Goal: Check status: Check status

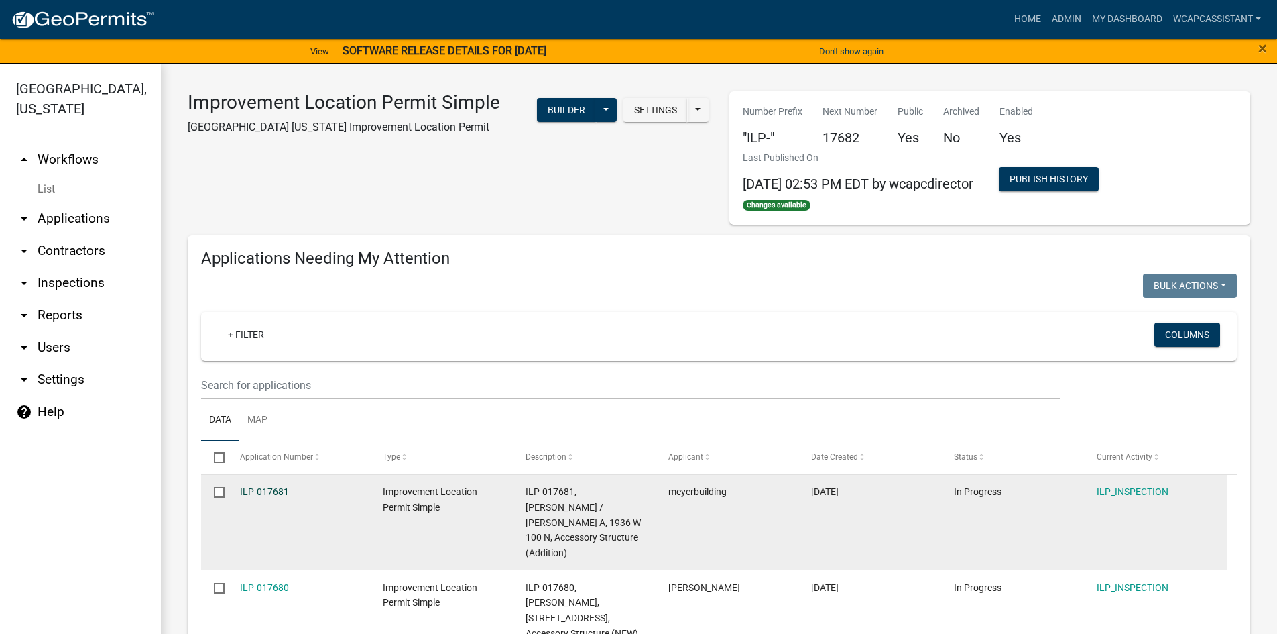
click at [261, 490] on link "ILP-017681" at bounding box center [264, 491] width 49 height 11
click at [267, 490] on link "ILP-017681" at bounding box center [264, 491] width 49 height 11
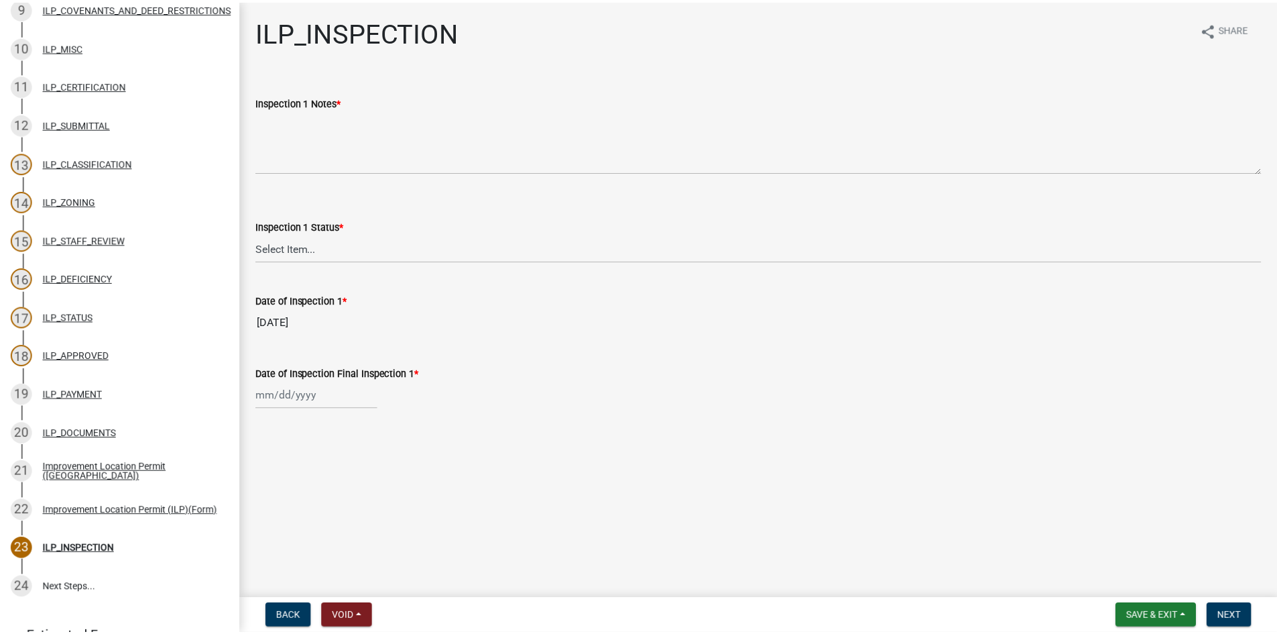
scroll to position [624, 0]
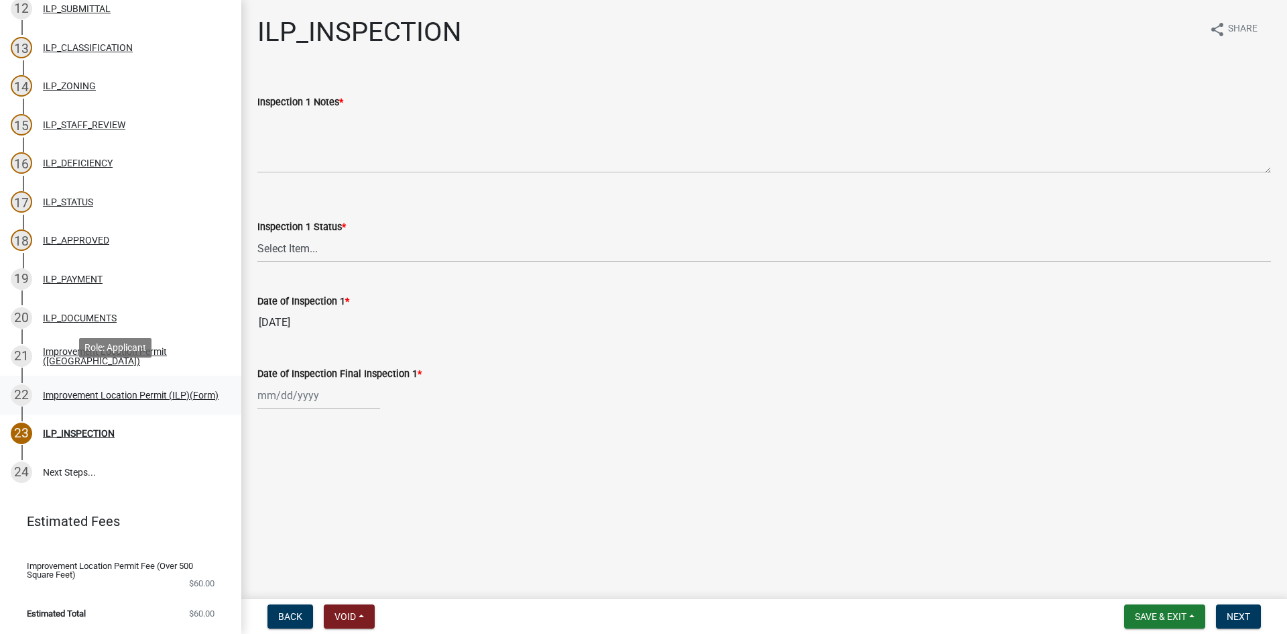
click at [113, 384] on div "22 Improvement Location Permit (ILP)(Form)" at bounding box center [115, 394] width 209 height 21
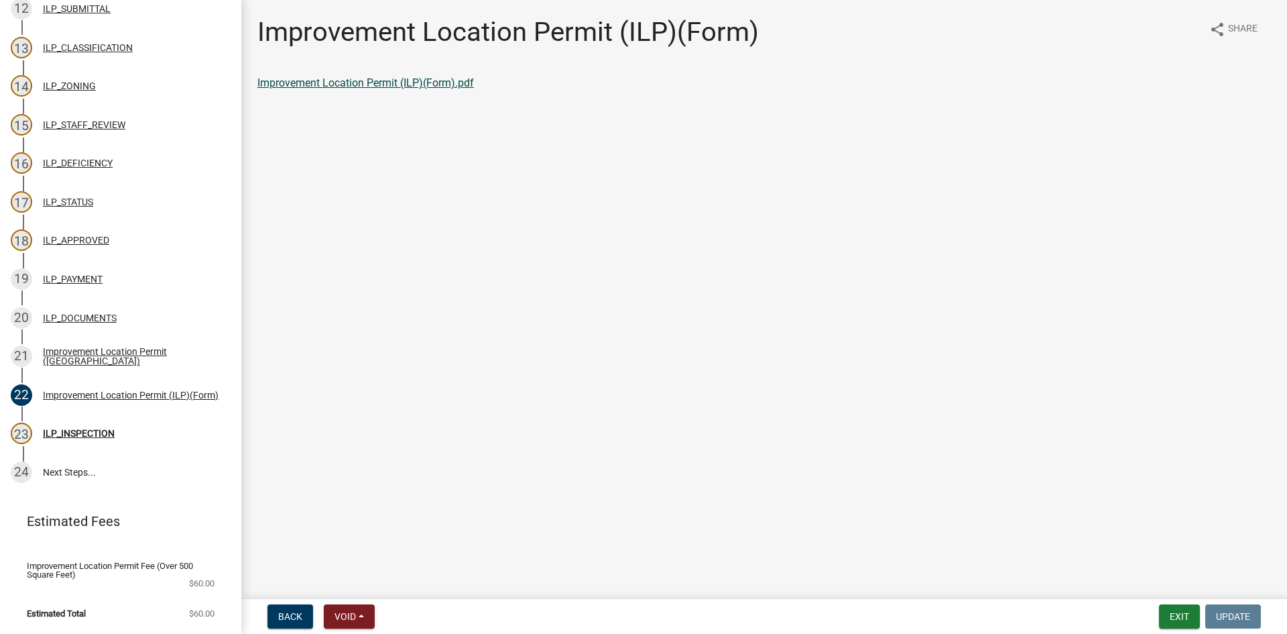
click at [407, 82] on link "Improvement Location Permit (ILP)(Form).pdf" at bounding box center [365, 82] width 217 height 13
click at [1183, 614] on button "Exit" at bounding box center [1179, 616] width 41 height 24
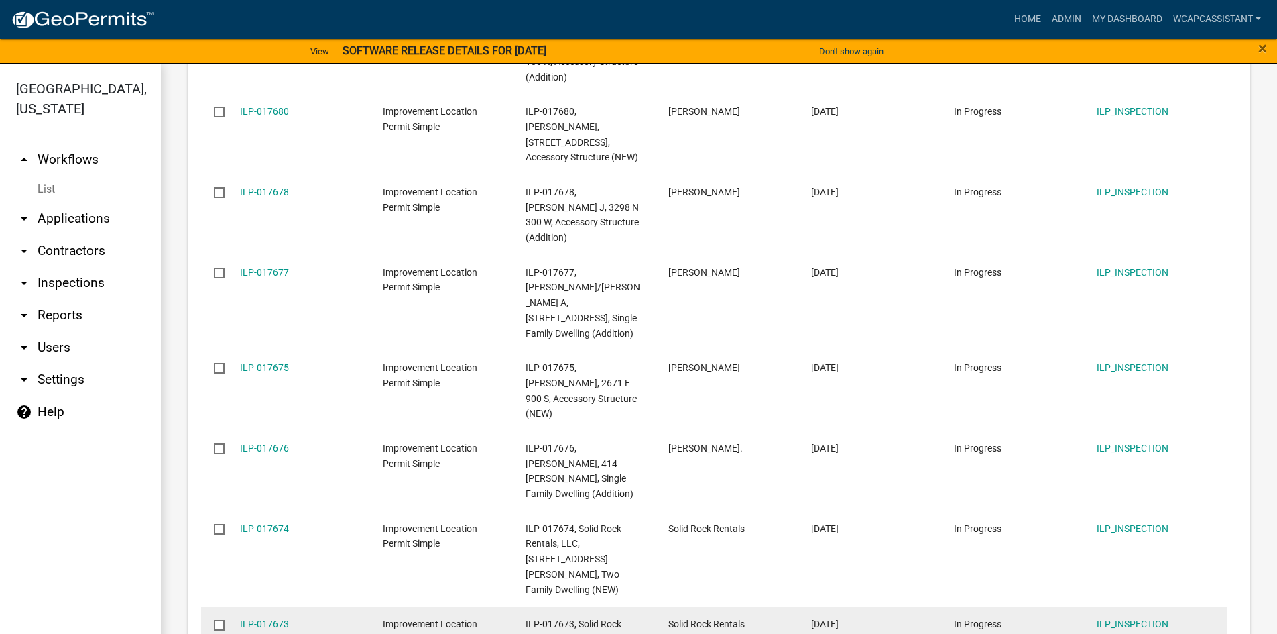
scroll to position [1773, 0]
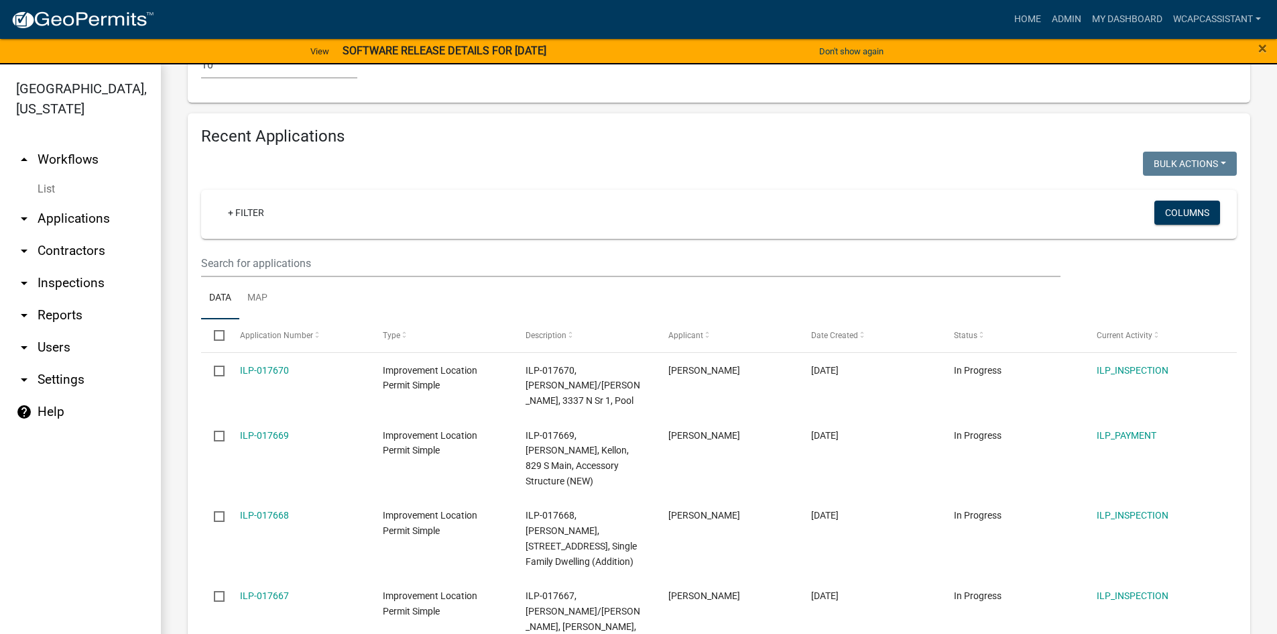
scroll to position [1355, 0]
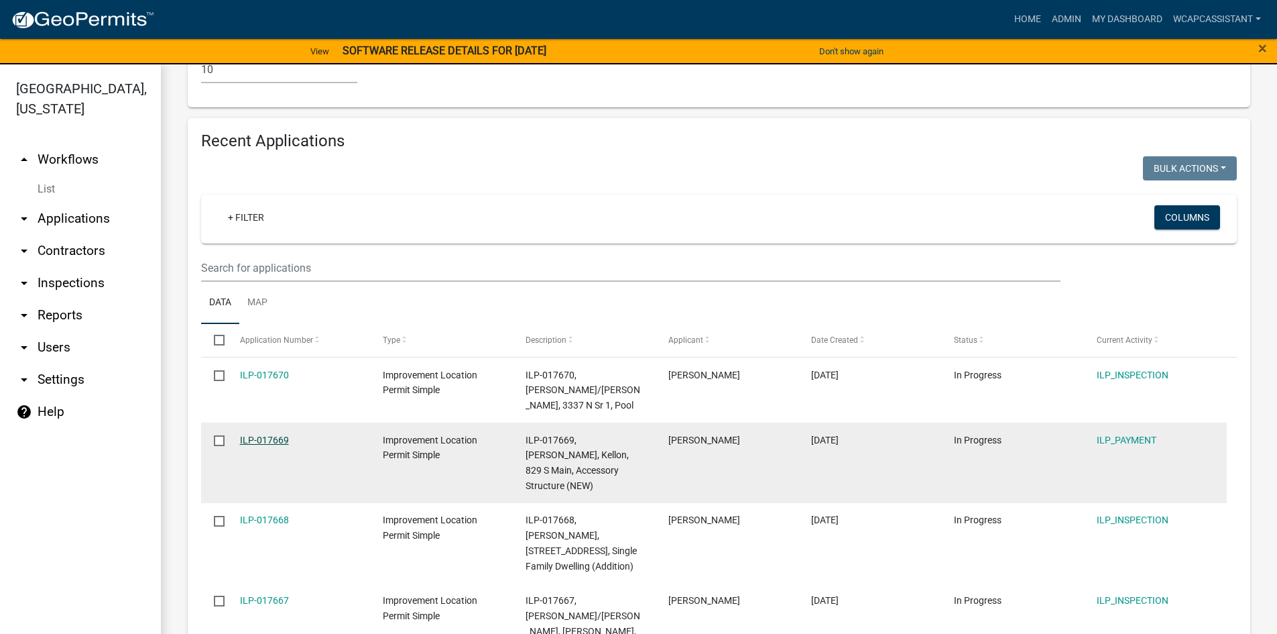
click at [262, 434] on link "ILP-017669" at bounding box center [264, 439] width 49 height 11
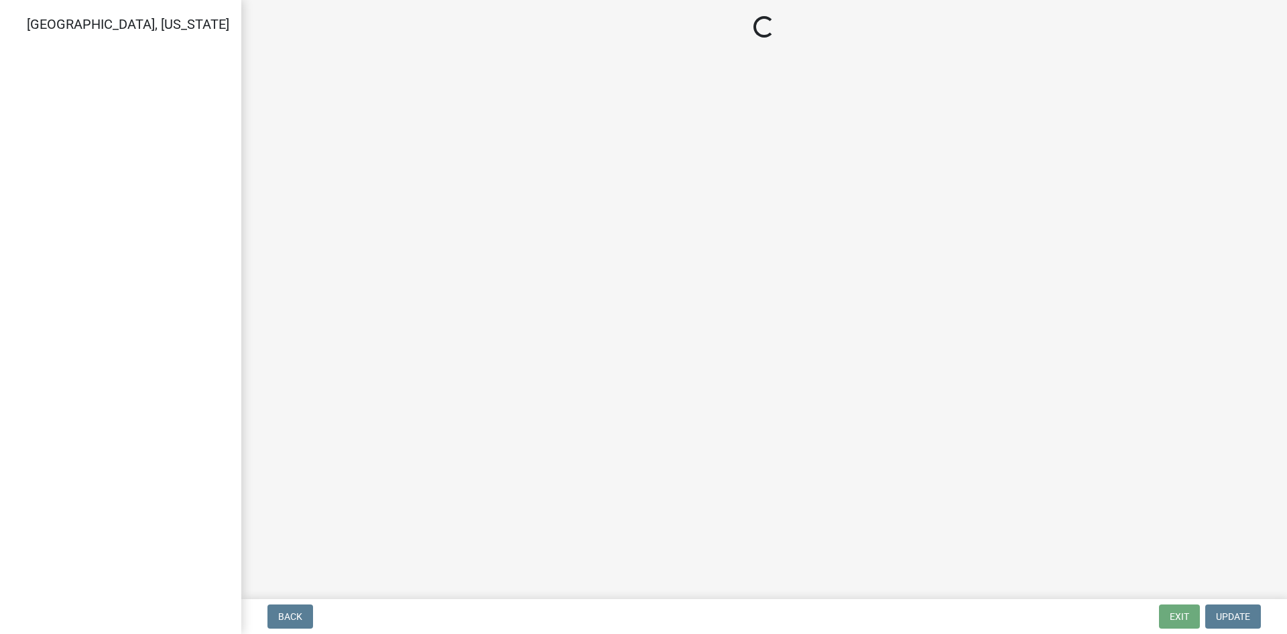
select select "3: 3"
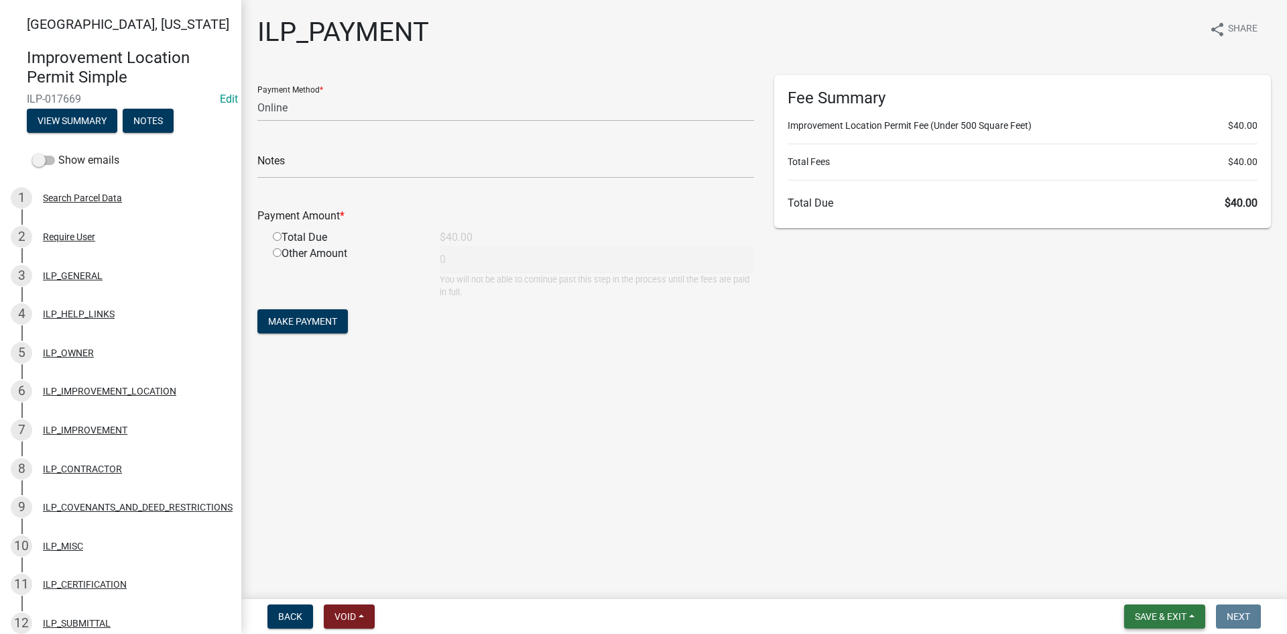
click at [1165, 617] on span "Save & Exit" at bounding box center [1161, 616] width 52 height 11
click at [1155, 592] on button "Save & Exit" at bounding box center [1151, 581] width 107 height 32
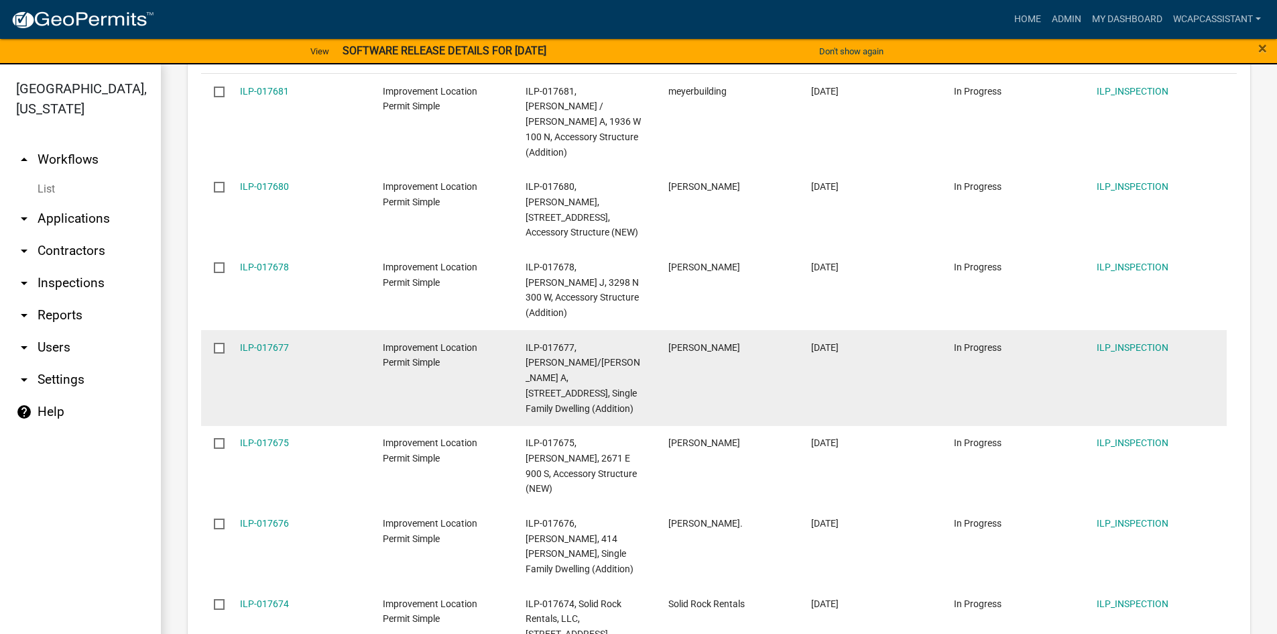
scroll to position [1743, 0]
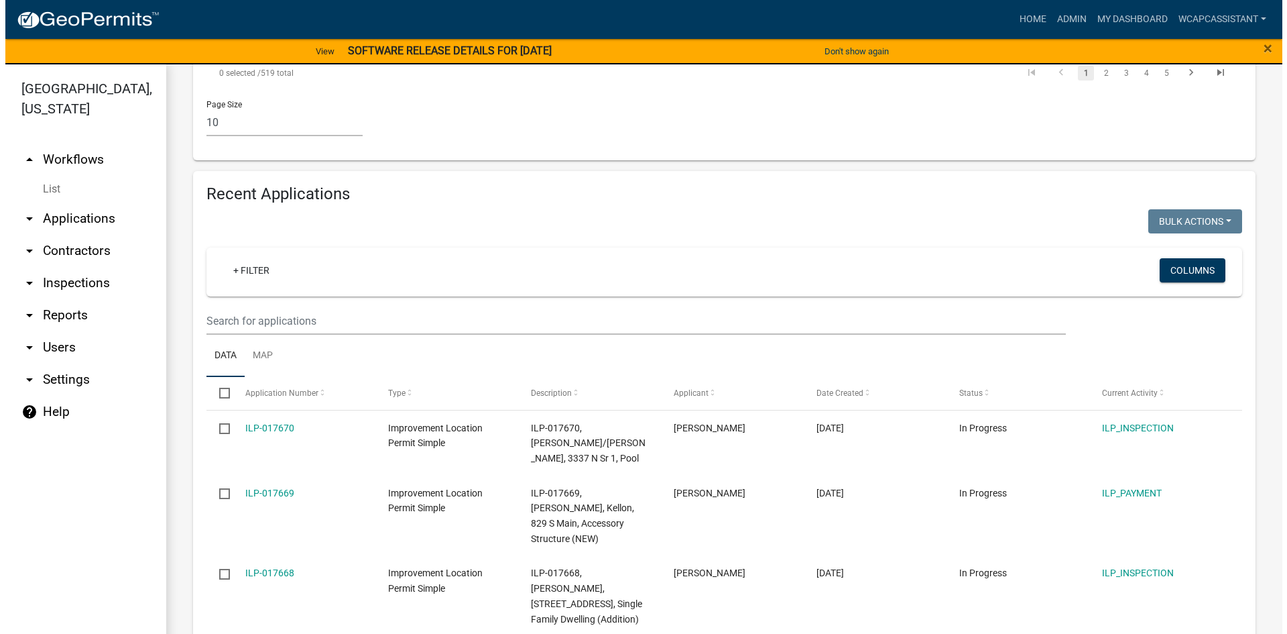
scroll to position [1325, 0]
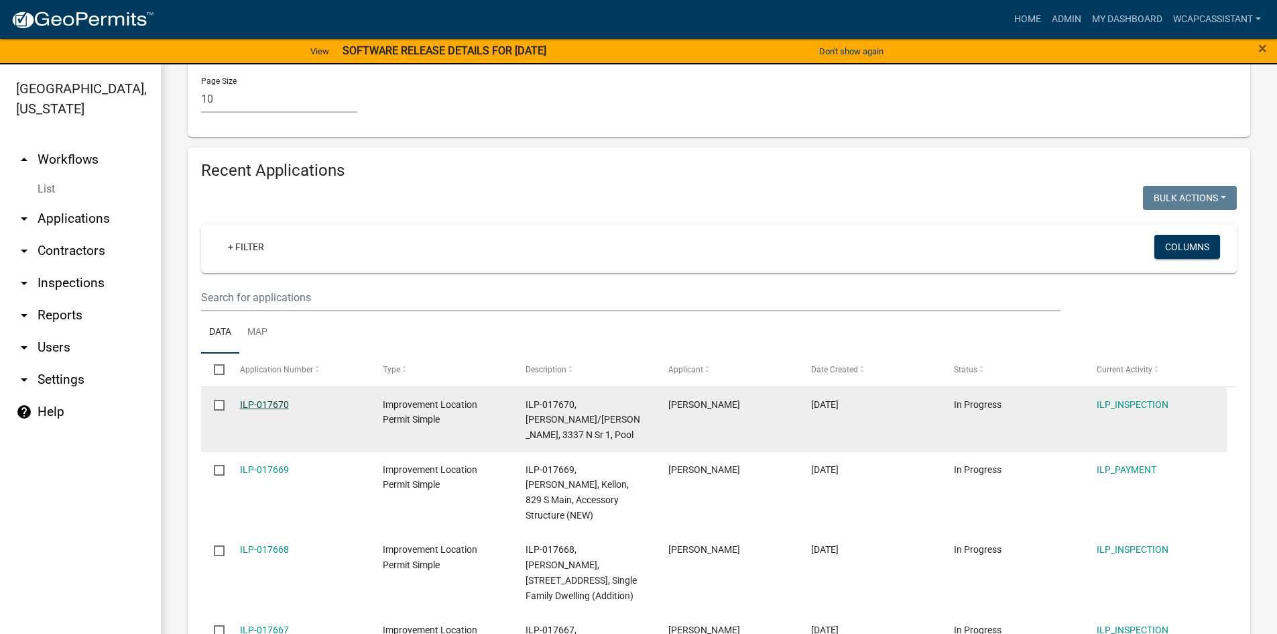
click at [263, 399] on link "ILP-017670" at bounding box center [264, 404] width 49 height 11
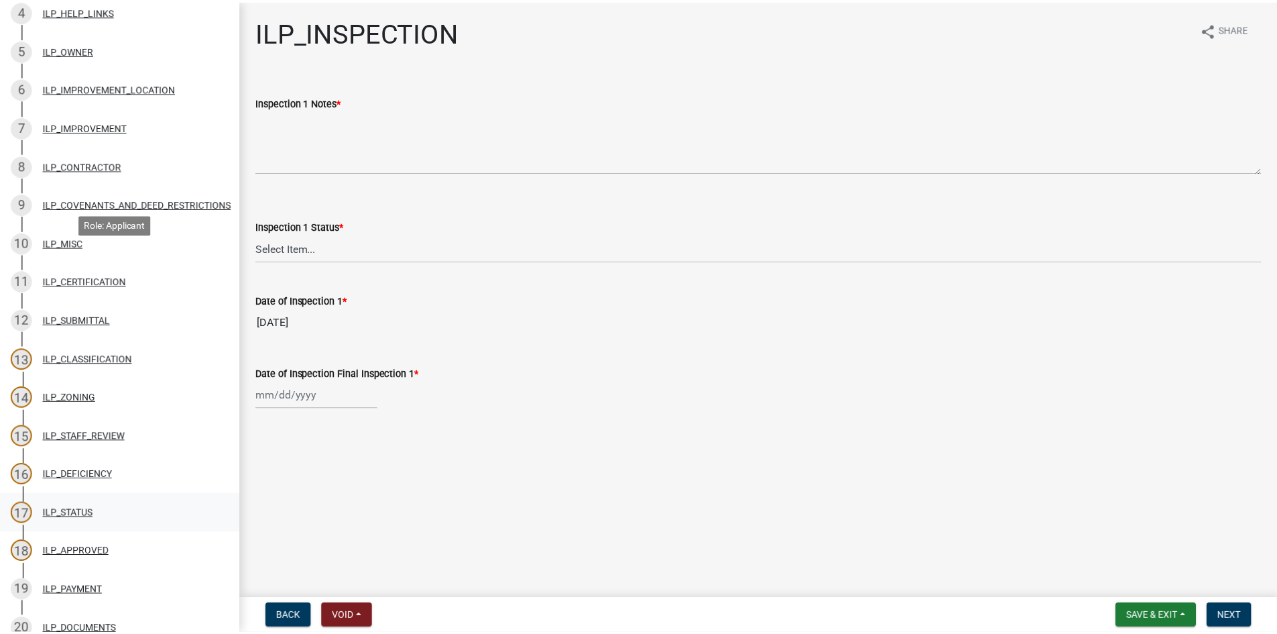
scroll to position [402, 0]
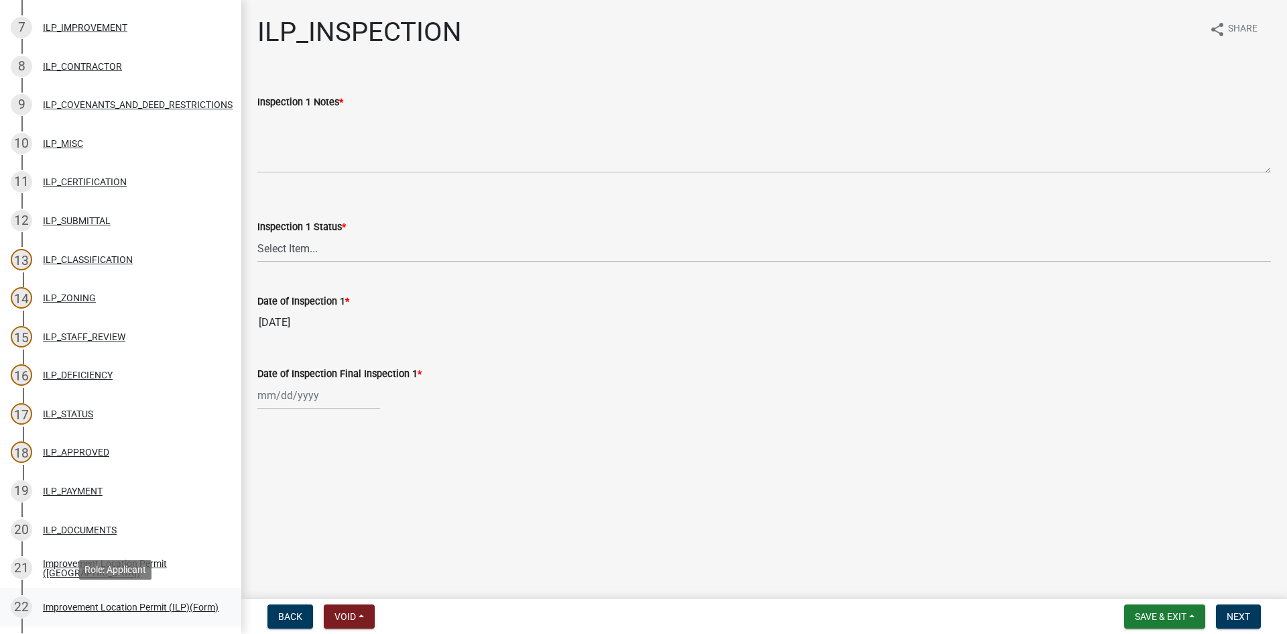
click at [127, 604] on div "Improvement Location Permit (ILP)(Form)" at bounding box center [131, 606] width 176 height 9
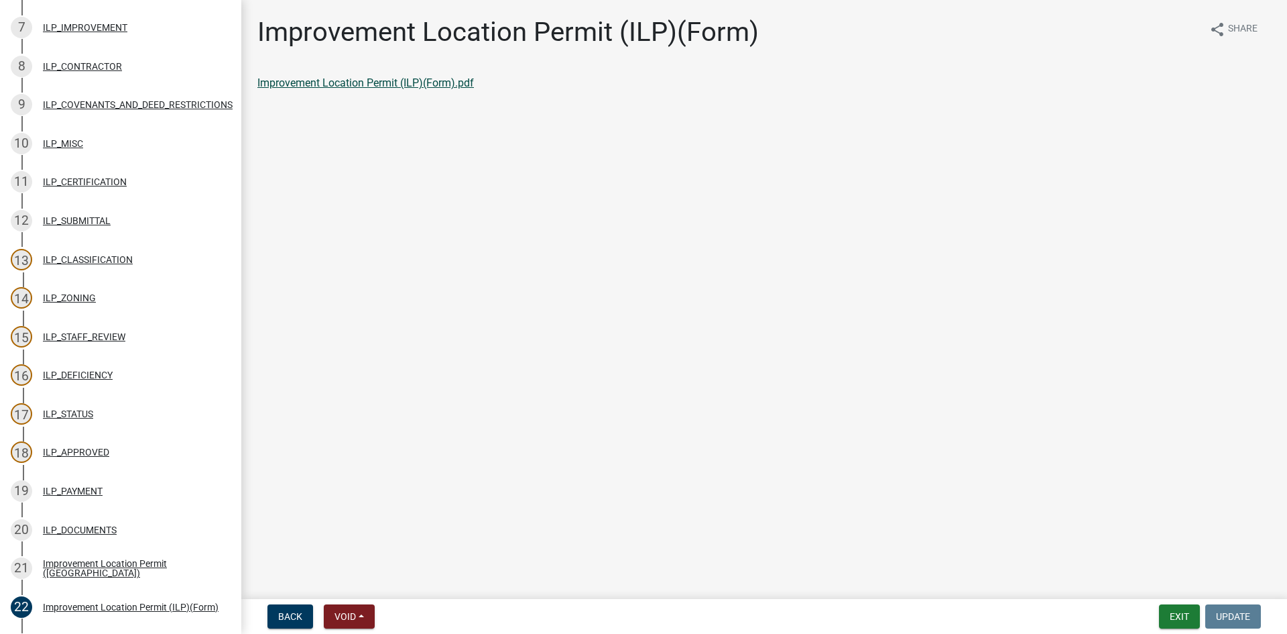
click at [421, 81] on link "Improvement Location Permit (ILP)(Form).pdf" at bounding box center [365, 82] width 217 height 13
click at [1181, 619] on button "Exit" at bounding box center [1179, 616] width 41 height 24
